Goal: Transaction & Acquisition: Register for event/course

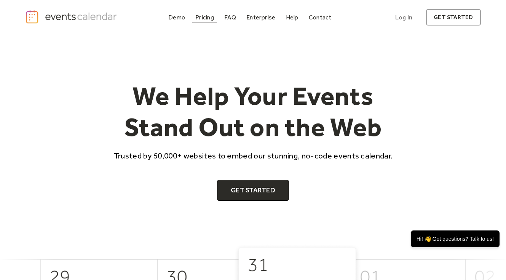
click at [209, 19] on div "Pricing" at bounding box center [204, 17] width 19 height 4
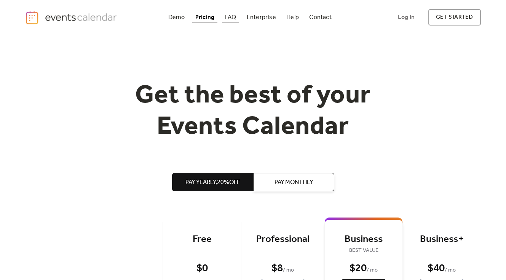
click at [229, 18] on div "FAQ" at bounding box center [230, 17] width 11 height 4
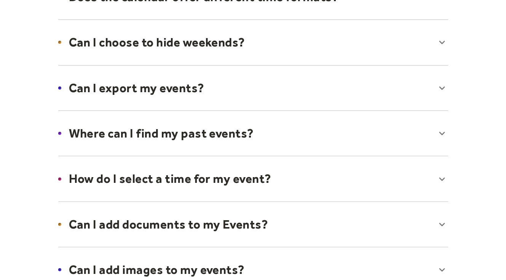
scroll to position [158, 0]
click at [351, 85] on div at bounding box center [253, 88] width 405 height 46
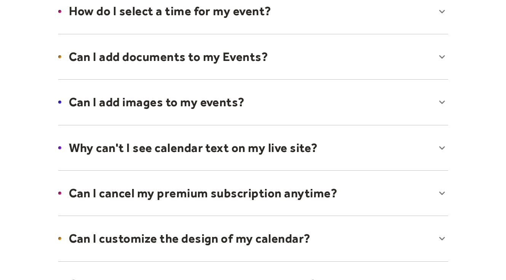
scroll to position [352, 0]
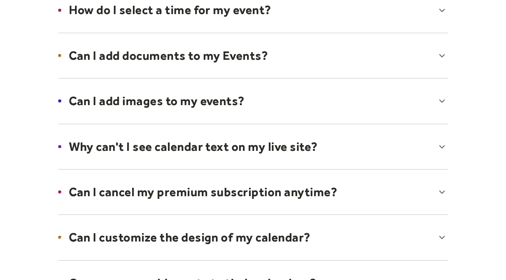
click at [346, 62] on div at bounding box center [253, 55] width 405 height 46
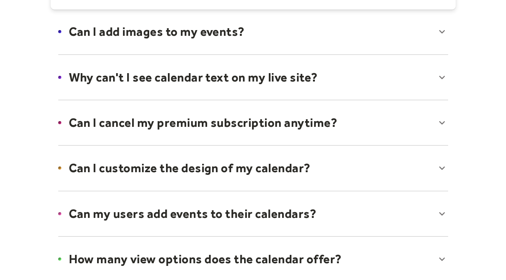
scroll to position [447, 0]
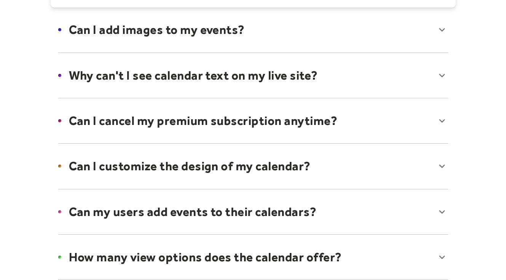
click at [336, 32] on div at bounding box center [253, 29] width 405 height 46
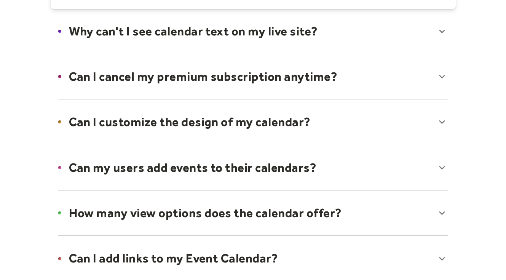
scroll to position [516, 0]
click at [336, 69] on div at bounding box center [253, 76] width 405 height 46
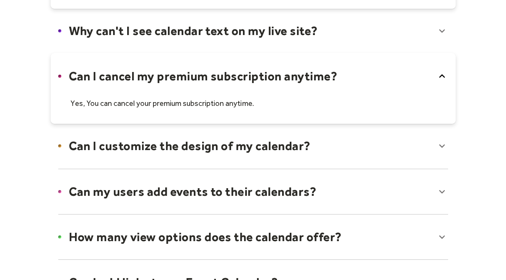
click at [334, 75] on div at bounding box center [253, 88] width 405 height 71
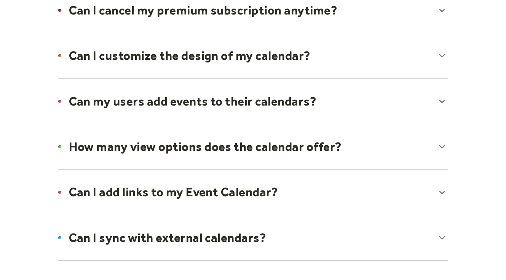
scroll to position [587, 0]
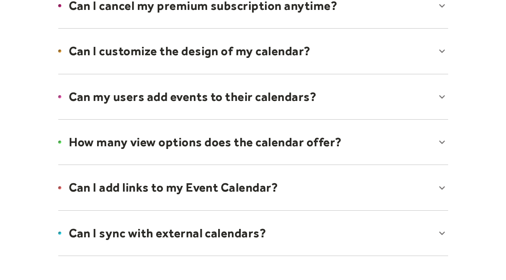
click at [313, 49] on div at bounding box center [253, 51] width 405 height 46
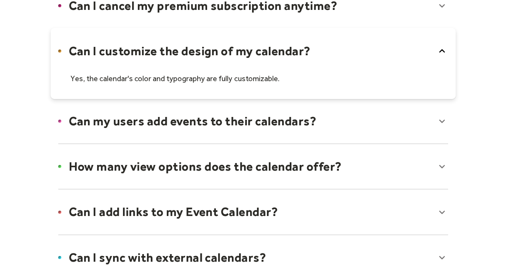
click at [313, 51] on div at bounding box center [253, 63] width 405 height 71
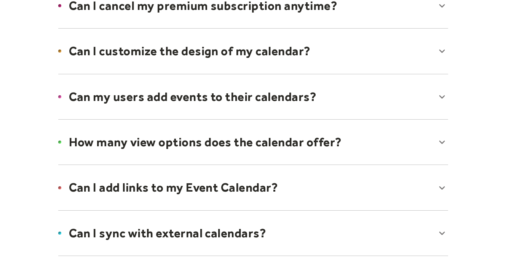
click at [301, 96] on div at bounding box center [253, 96] width 405 height 46
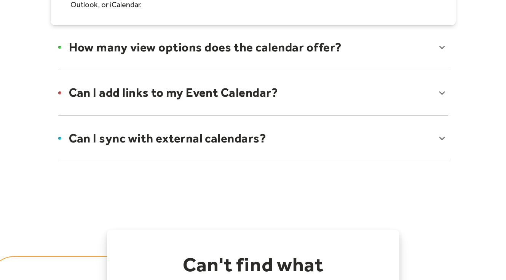
scroll to position [716, 0]
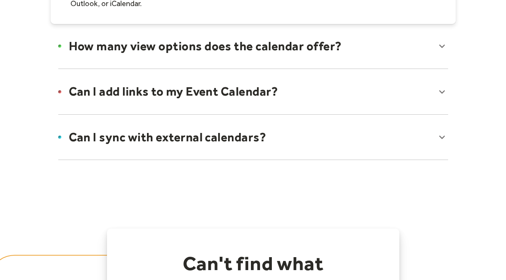
click at [281, 89] on div at bounding box center [253, 91] width 405 height 46
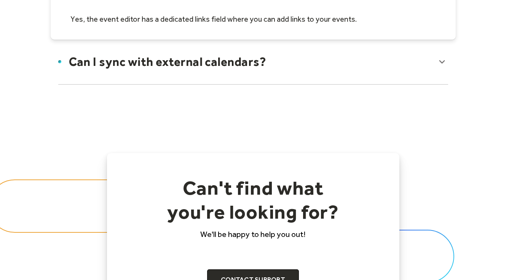
scroll to position [815, 0]
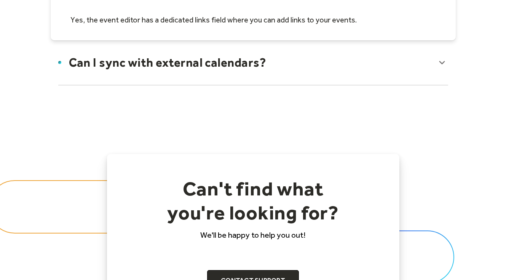
click at [265, 58] on div at bounding box center [253, 62] width 405 height 46
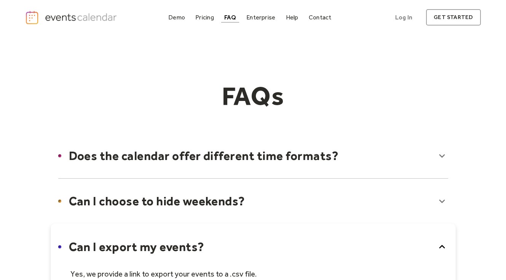
scroll to position [0, 0]
click at [180, 15] on div "Demo" at bounding box center [176, 17] width 17 height 4
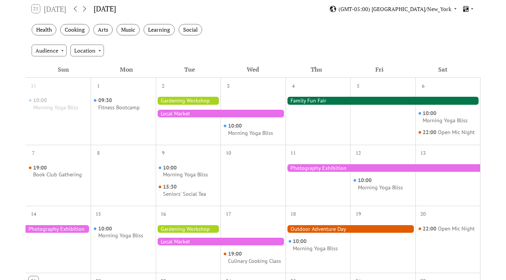
scroll to position [145, 0]
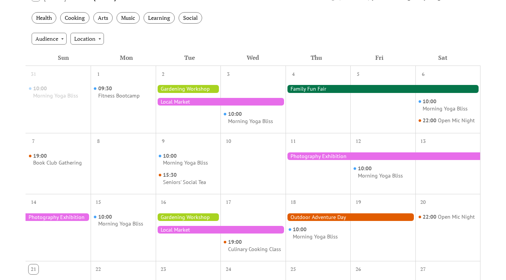
click at [321, 87] on div at bounding box center [382, 89] width 195 height 8
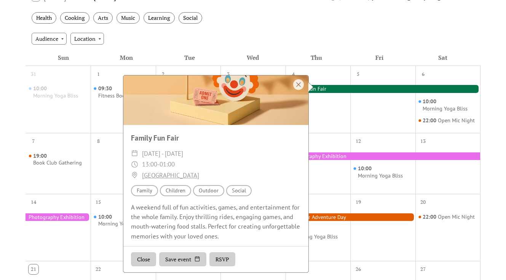
scroll to position [145, 0]
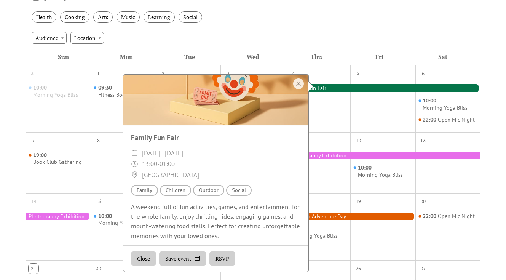
click at [455, 107] on div "Morning Yoga Bliss" at bounding box center [444, 107] width 45 height 7
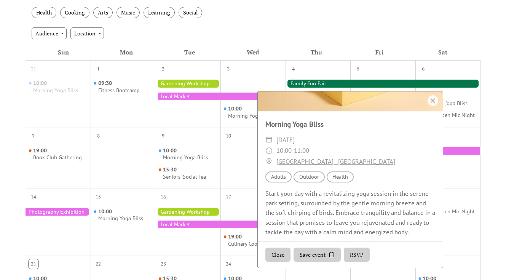
scroll to position [152, 0]
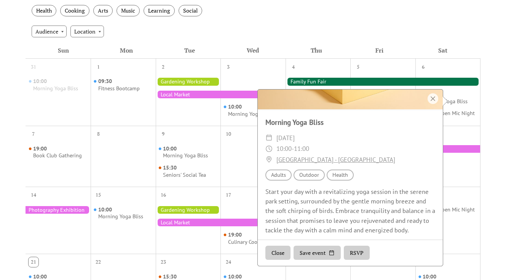
click at [458, 132] on div "13" at bounding box center [447, 133] width 65 height 14
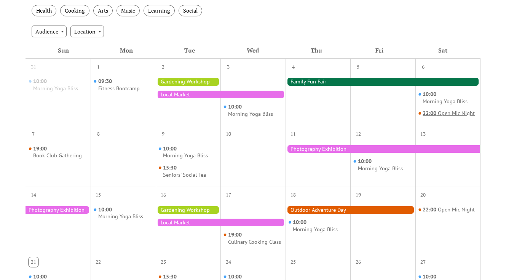
click at [450, 111] on div "Open Mic Night" at bounding box center [456, 113] width 37 height 7
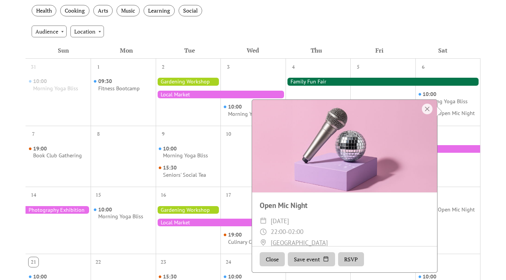
click at [348, 259] on button "RSVP" at bounding box center [351, 259] width 26 height 14
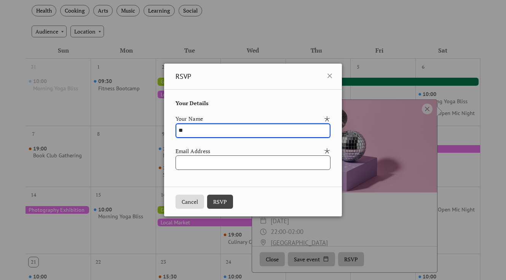
type input "**"
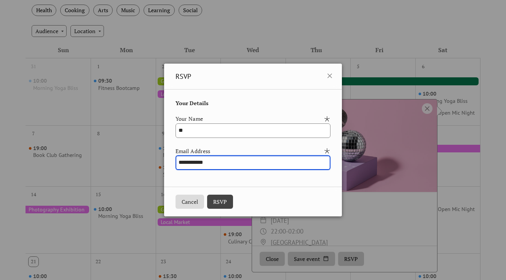
type input "**********"
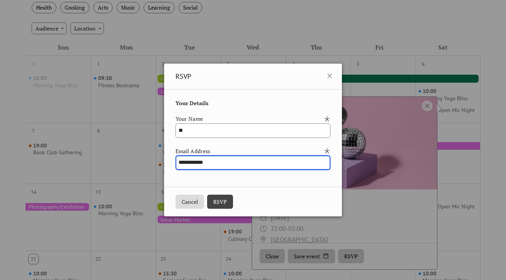
click at [212, 200] on button "RSVP" at bounding box center [220, 202] width 26 height 14
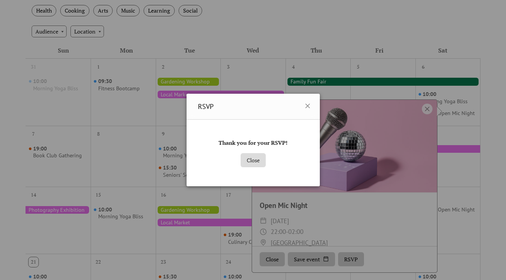
click at [258, 161] on button "Close" at bounding box center [253, 160] width 25 height 14
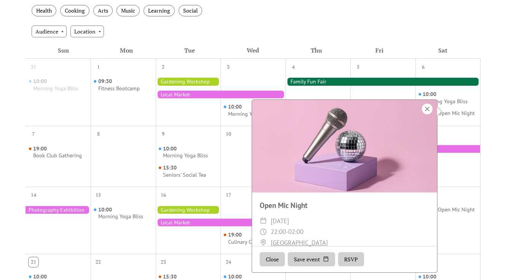
click at [424, 108] on div at bounding box center [427, 109] width 11 height 11
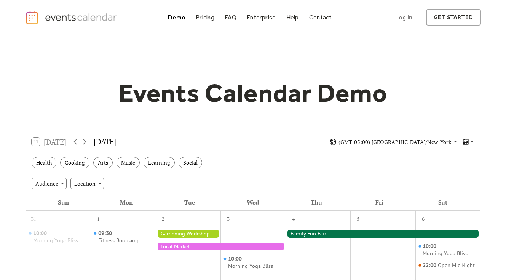
scroll to position [0, 0]
click at [201, 16] on div "Pricing" at bounding box center [205, 17] width 19 height 4
